Goal: Communication & Community: Answer question/provide support

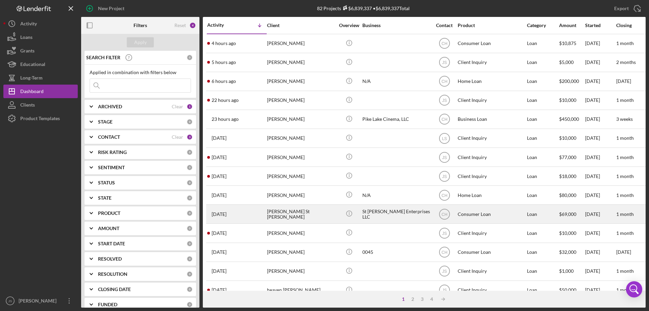
click at [324, 215] on div "[PERSON_NAME] St [PERSON_NAME]" at bounding box center [301, 214] width 68 height 18
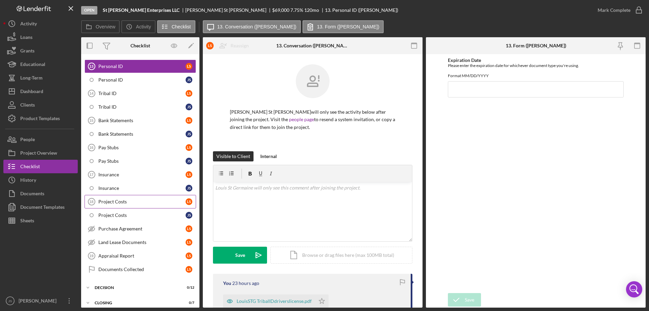
scroll to position [63, 0]
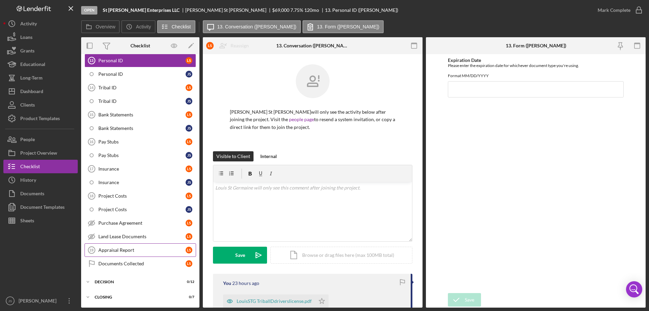
click at [142, 249] on div "Appraisal Report" at bounding box center [141, 249] width 87 height 5
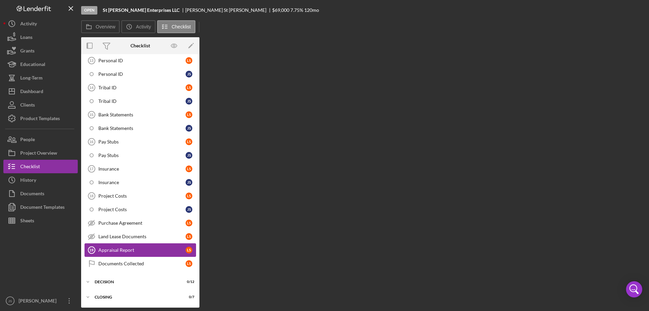
scroll to position [63, 0]
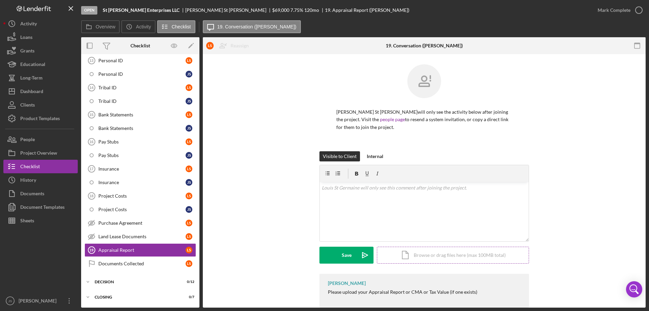
click at [443, 256] on div "Icon/Document Browse or drag files here (max 100MB total) Tap to choose files o…" at bounding box center [453, 254] width 152 height 17
click at [357, 230] on div "513K" at bounding box center [356, 230] width 59 height 5
click at [347, 255] on div "Upload" at bounding box center [346, 254] width 15 height 17
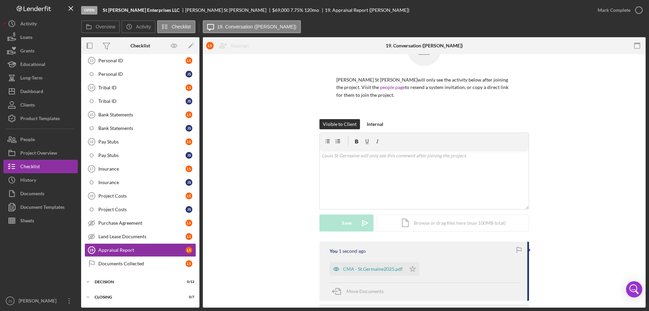
scroll to position [76, 0]
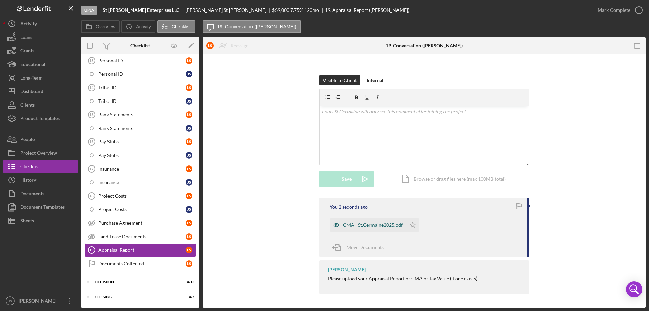
click at [334, 224] on icon "button" at bounding box center [336, 225] width 14 height 14
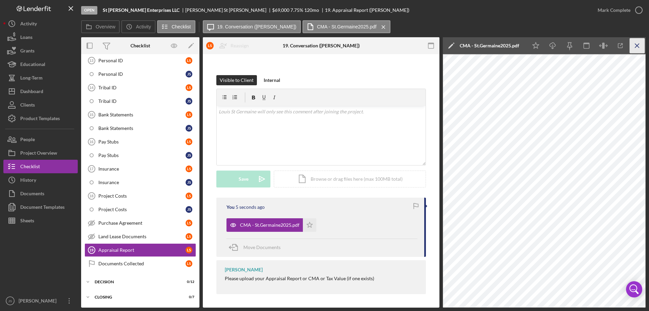
click at [636, 44] on icon "Icon/Menu Close" at bounding box center [636, 45] width 15 height 15
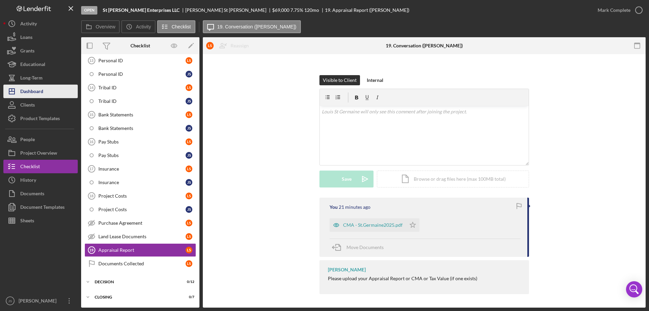
click at [36, 93] on div "Dashboard" at bounding box center [31, 91] width 23 height 15
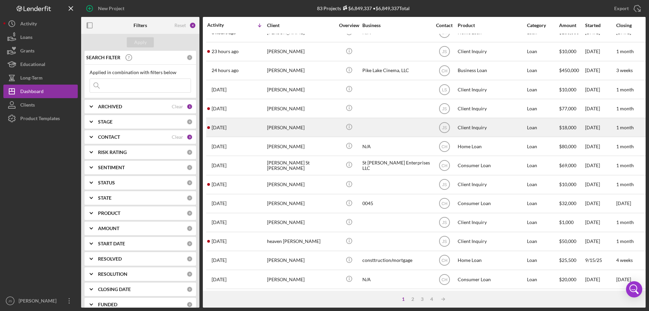
scroll to position [101, 0]
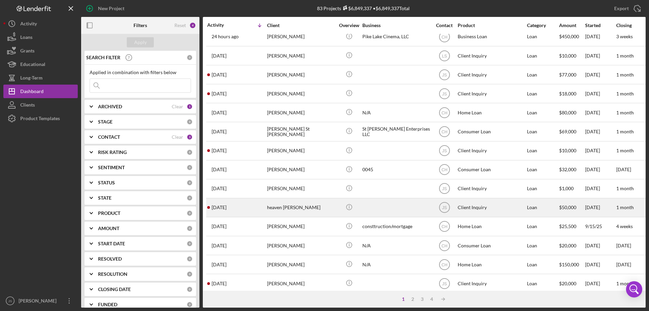
click at [321, 209] on div "heaven [PERSON_NAME]" at bounding box center [301, 207] width 68 height 18
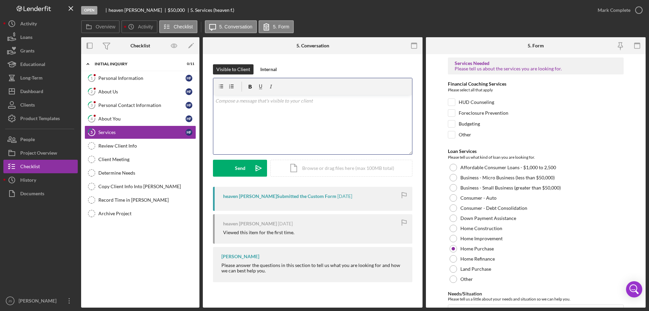
click at [239, 113] on div "v Color teal Color pink Remove color Add row above Add row below Add column bef…" at bounding box center [312, 124] width 199 height 59
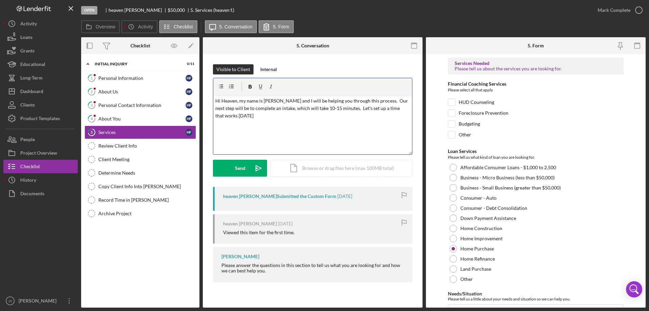
click at [245, 116] on p "Hi Heaven, my name is [PERSON_NAME] and I will be helping you through this proc…" at bounding box center [312, 108] width 195 height 23
click at [268, 125] on p "Hi Heaven, my name is [PERSON_NAME] and I will be helping you through this proc…" at bounding box center [312, 112] width 195 height 30
click at [273, 126] on div "v Color teal Color pink Remove color Add row above Add row below Add column bef…" at bounding box center [312, 124] width 199 height 59
click at [356, 116] on p "Hi Heaven, my name is [PERSON_NAME], and I will be helping you through this pro…" at bounding box center [312, 108] width 195 height 23
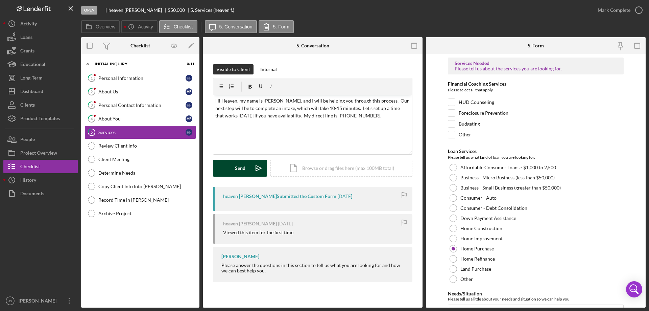
click at [243, 166] on div "Send" at bounding box center [240, 167] width 10 height 17
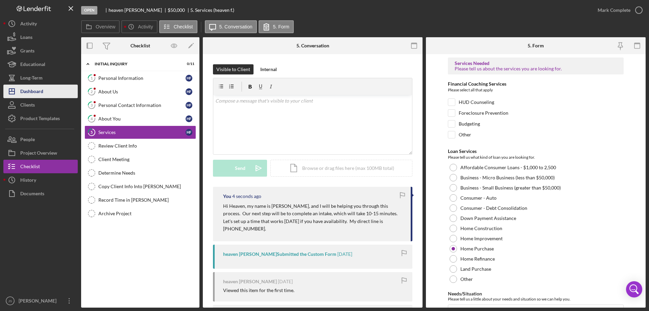
click at [34, 91] on div "Dashboard" at bounding box center [31, 91] width 23 height 15
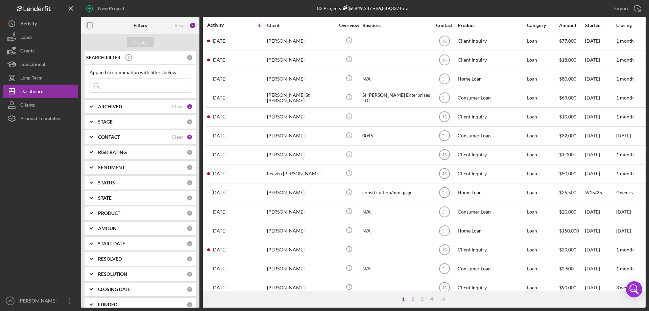
scroll to position [226, 0]
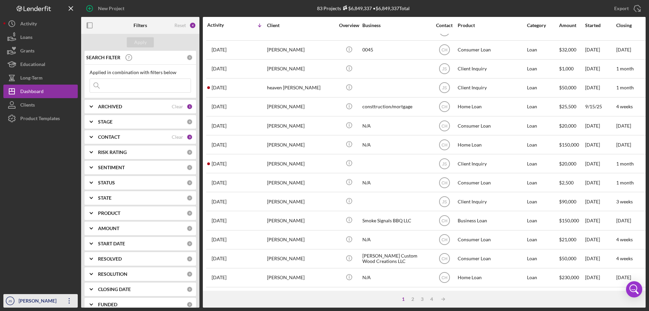
click at [30, 300] on div "[PERSON_NAME]" at bounding box center [39, 301] width 44 height 15
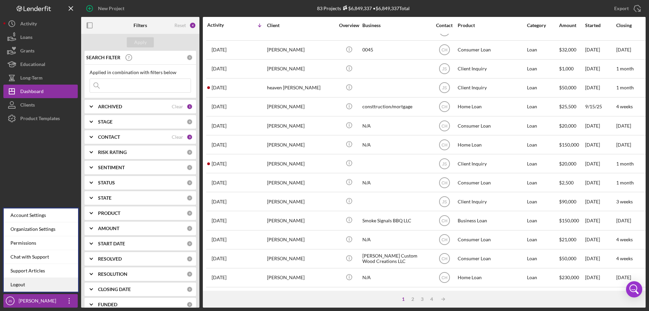
click at [28, 282] on link "Logout" at bounding box center [41, 284] width 74 height 14
